Goal: Task Accomplishment & Management: Manage account settings

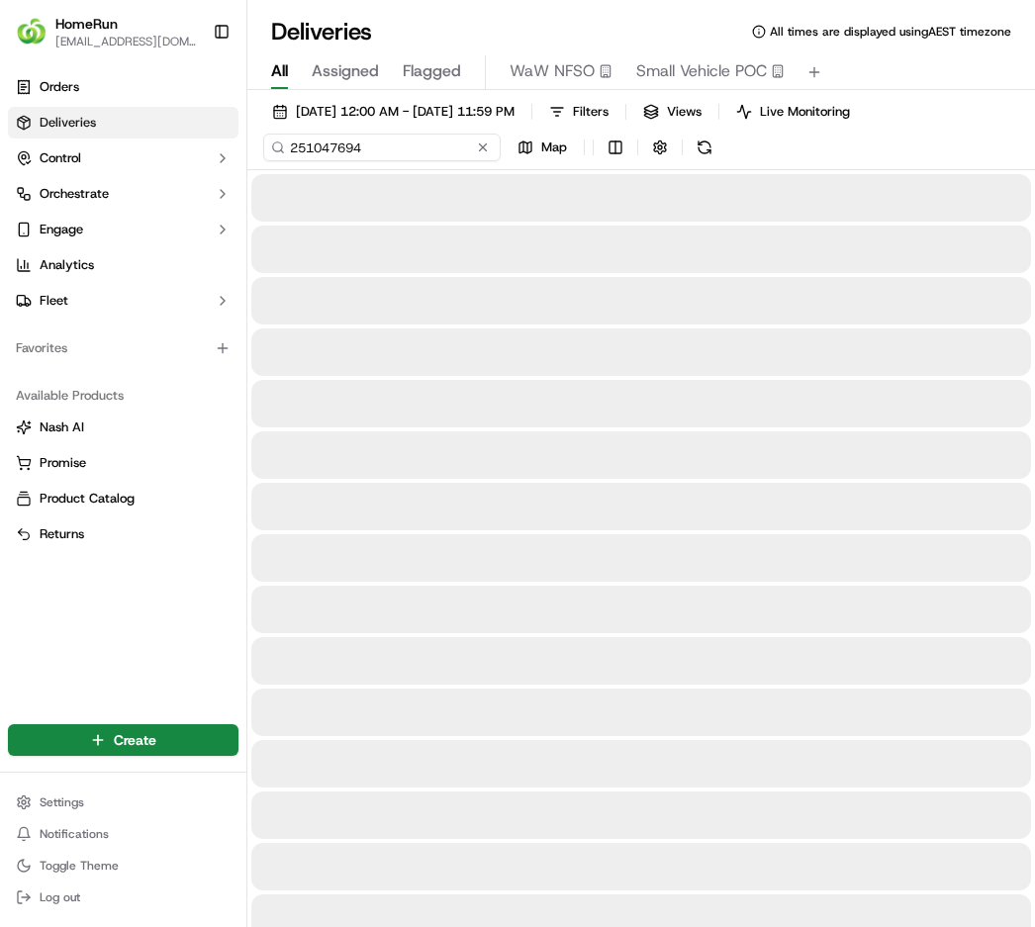
click at [386, 143] on input "251047694" at bounding box center [381, 148] width 237 height 28
click at [404, 107] on span "[DATE] 12:00 AM - [DATE] 11:59 PM" at bounding box center [405, 112] width 219 height 18
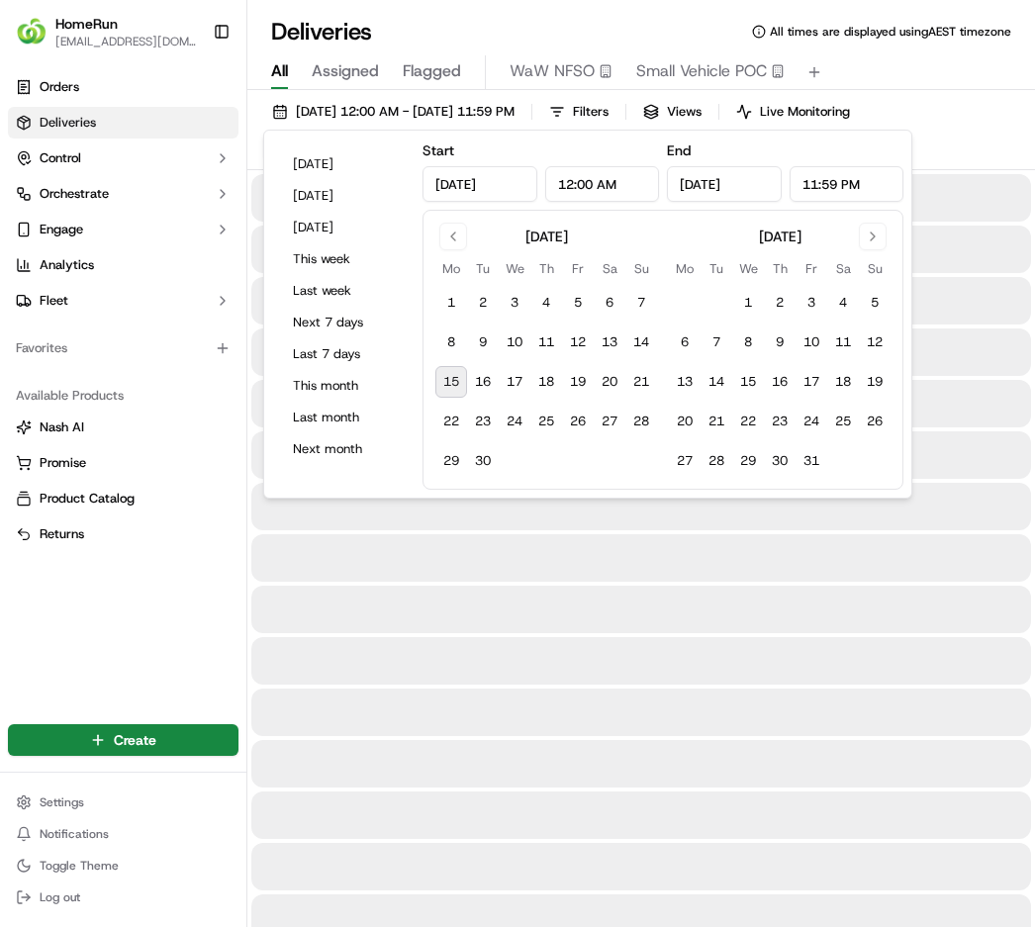
click at [453, 378] on button "15" at bounding box center [451, 382] width 32 height 32
type input "[DATE]"
click at [246, 110] on div "HomeRun [EMAIL_ADDRESS][DOMAIN_NAME] Toggle Sidebar Orders Deliveries Control O…" at bounding box center [123, 463] width 247 height 927
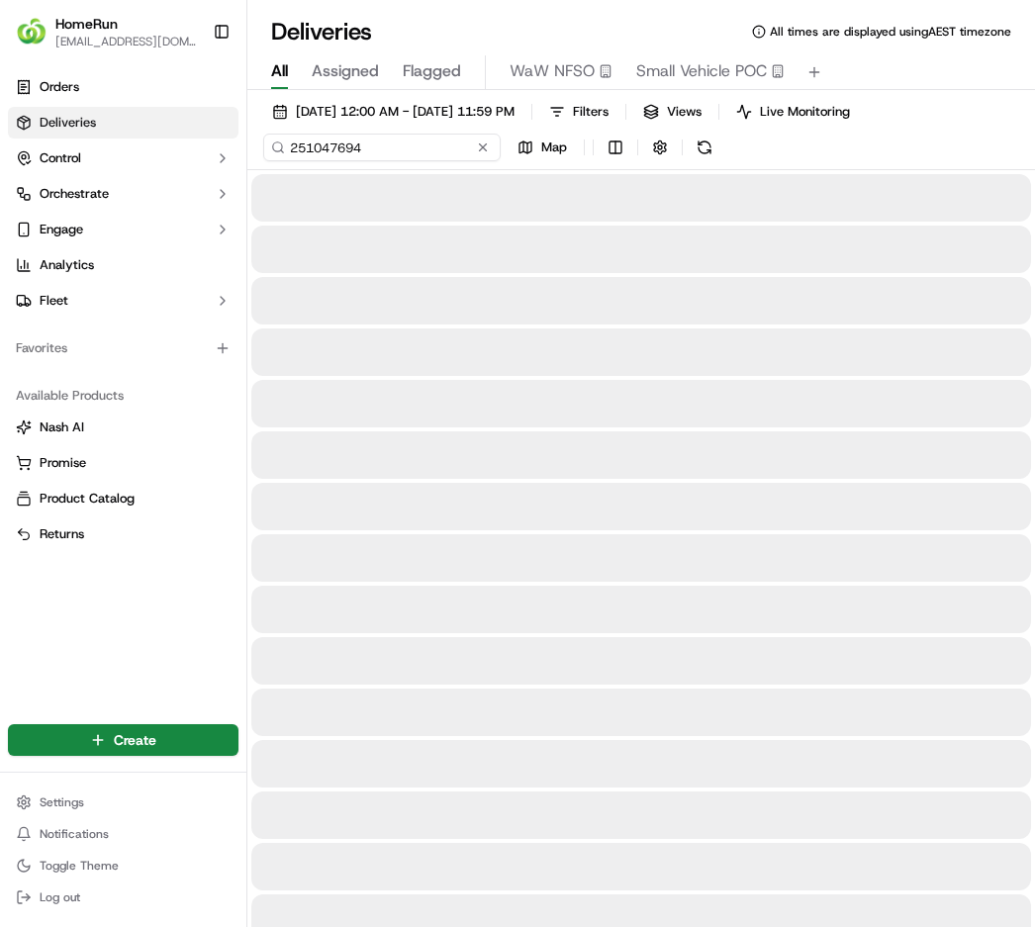
drag, startPoint x: 376, startPoint y: 153, endPoint x: 101, endPoint y: 134, distance: 275.7
click at [101, 134] on div "HomeRun [EMAIL_ADDRESS][DOMAIN_NAME] Toggle Sidebar Orders Deliveries Control O…" at bounding box center [517, 463] width 1035 height 927
paste input "69506131"
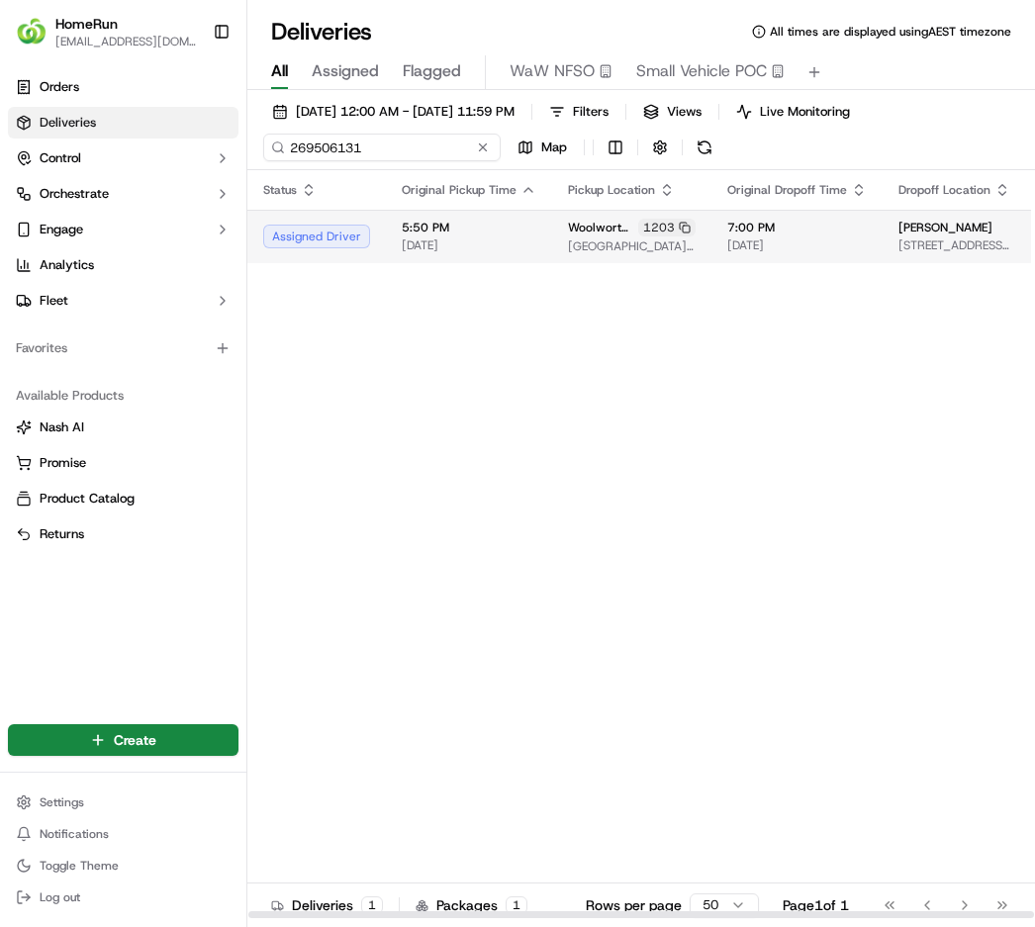
type input "269506131"
click at [552, 256] on td "[PERSON_NAME] [STREET_ADDRESS][PERSON_NAME]" at bounding box center [631, 236] width 159 height 53
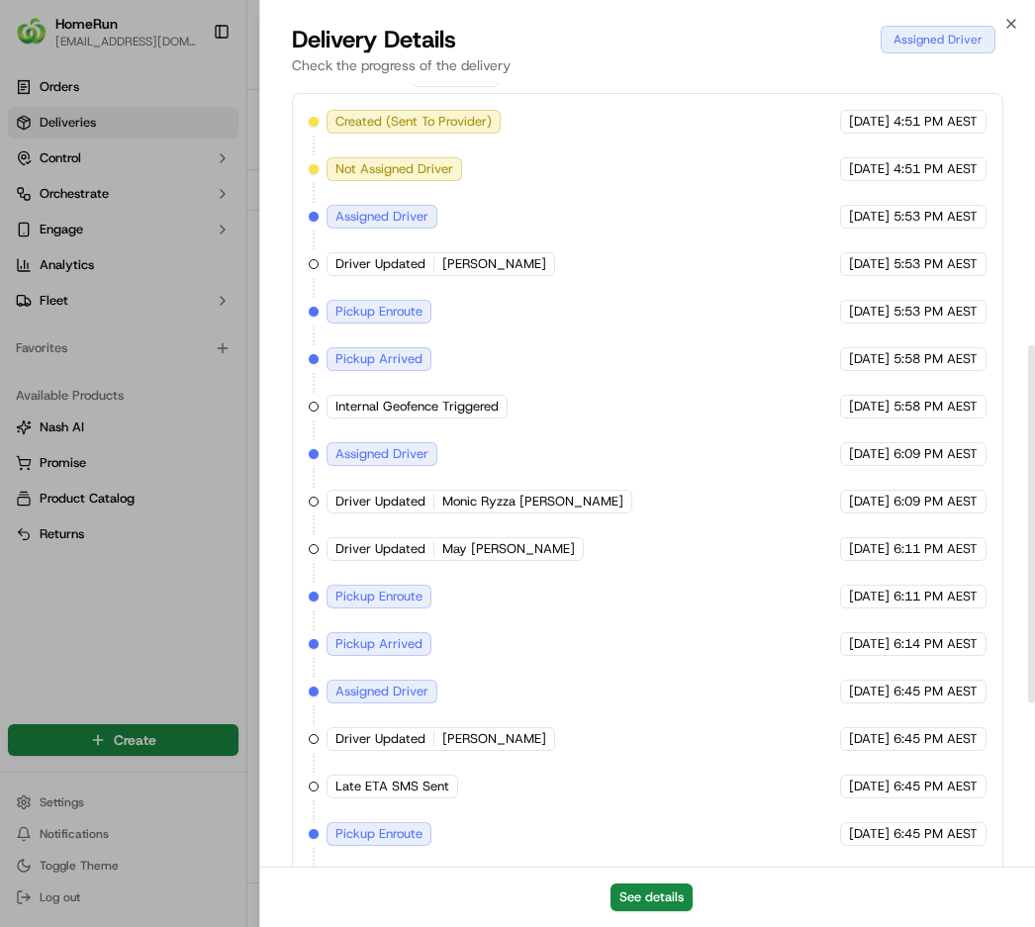
scroll to position [534, 0]
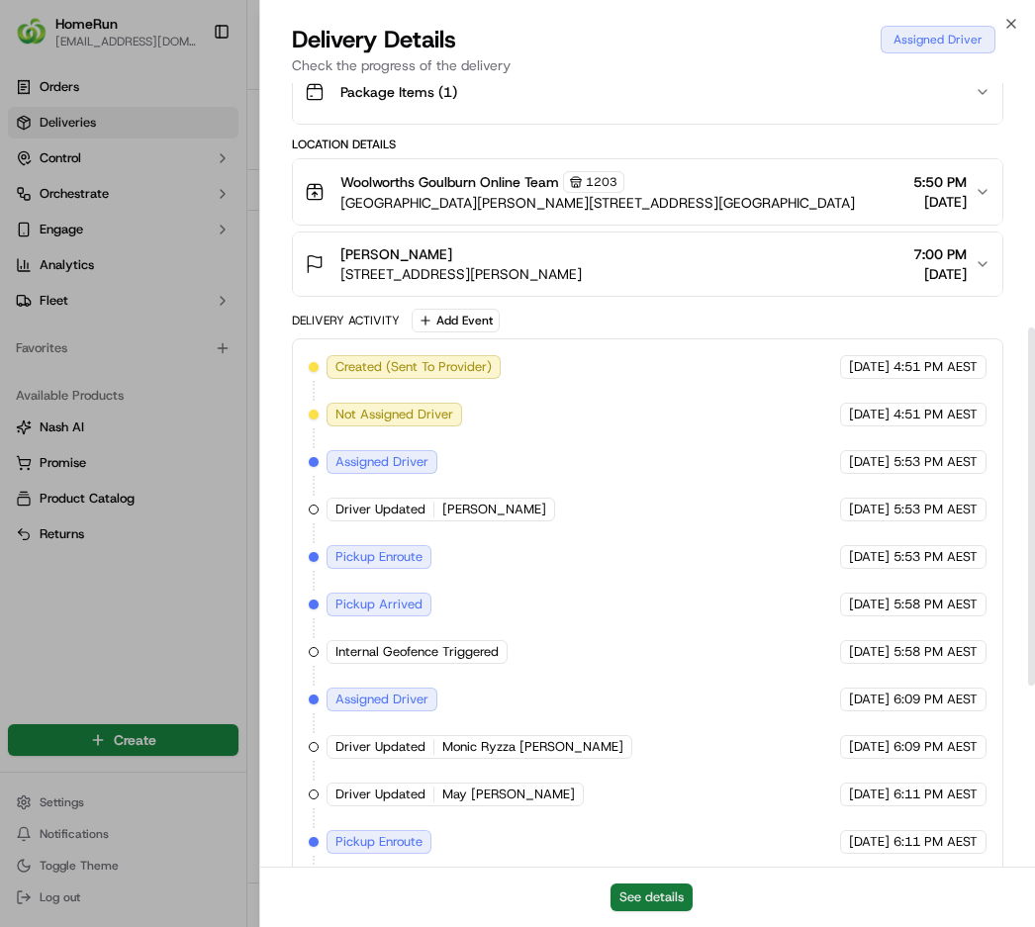
click at [654, 901] on button "See details" at bounding box center [651, 897] width 82 height 28
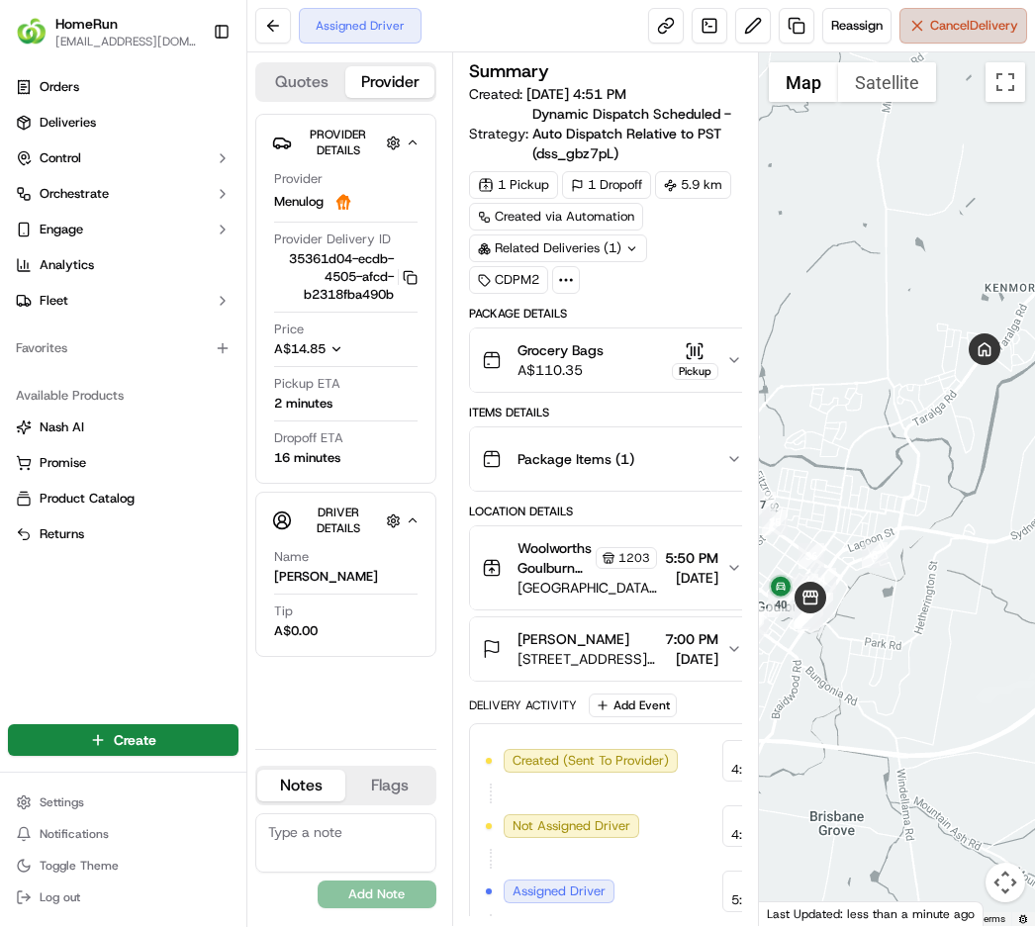
click at [950, 22] on span "Cancel Delivery" at bounding box center [974, 26] width 88 height 18
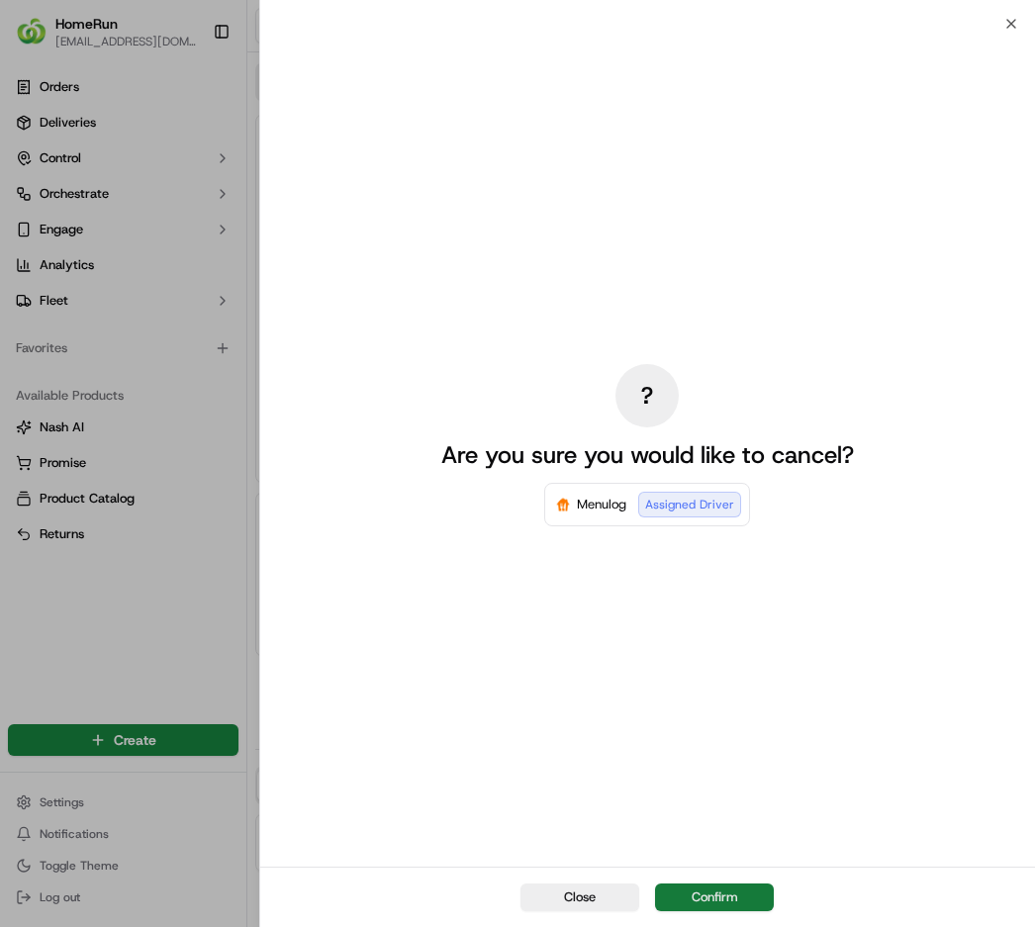
click at [734, 903] on button "Confirm" at bounding box center [714, 897] width 119 height 28
